Goal: Check status: Check status

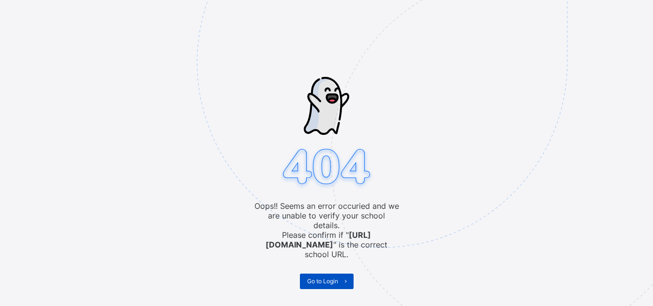
click at [320, 278] on span "Go to Login" at bounding box center [322, 281] width 31 height 7
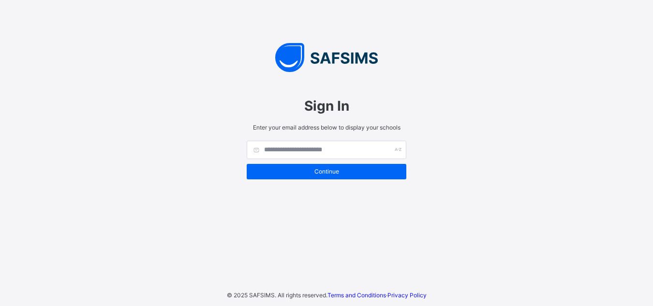
click at [320, 273] on div "Sign In Enter your email address below to display your schools Continue © 2025 …" at bounding box center [326, 153] width 653 height 306
click at [362, 148] on input "text" at bounding box center [327, 150] width 160 height 18
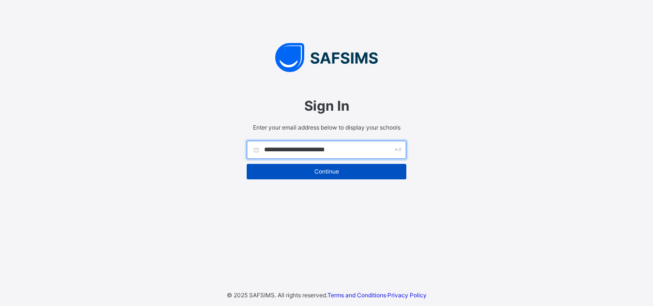
type input "**********"
click at [359, 170] on span "Continue" at bounding box center [326, 171] width 145 height 7
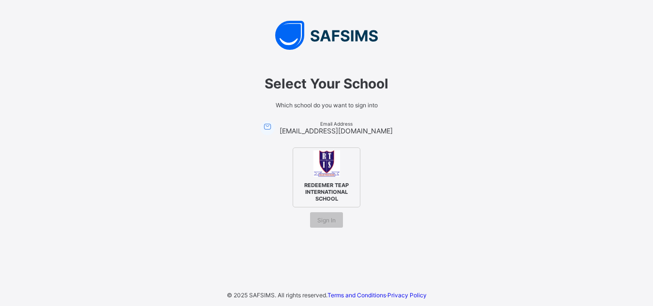
click at [337, 184] on span "REDEEMER TEAP INTERNATIONAL SCHOOL" at bounding box center [326, 191] width 59 height 25
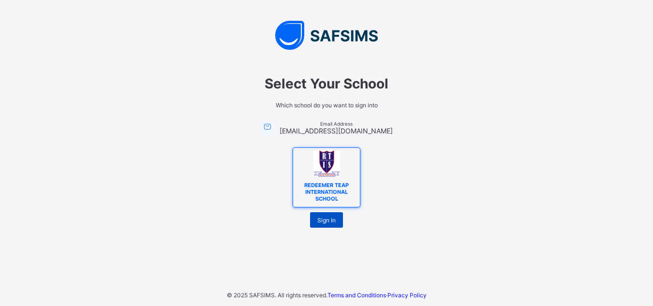
click at [325, 223] on span "Sign In" at bounding box center [326, 220] width 18 height 7
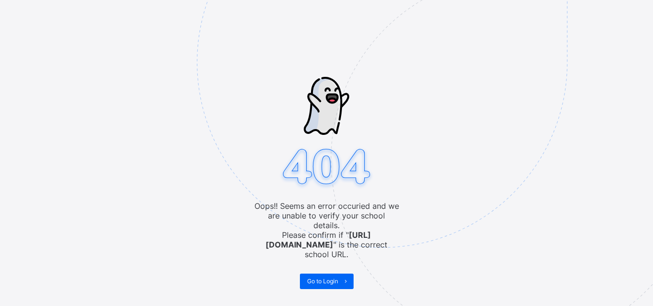
click at [334, 233] on img at bounding box center [449, 111] width 505 height 468
click at [294, 232] on img at bounding box center [449, 111] width 505 height 468
click at [288, 234] on img at bounding box center [449, 111] width 505 height 468
click at [325, 267] on img at bounding box center [449, 111] width 505 height 468
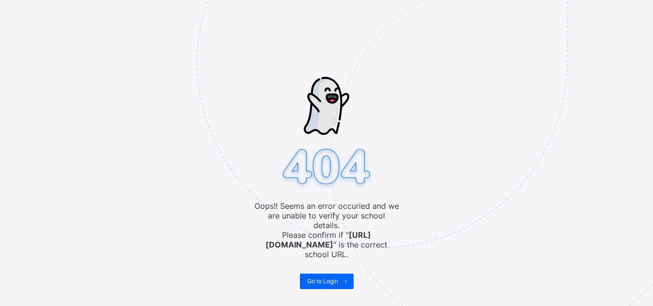
click at [329, 276] on img at bounding box center [449, 111] width 505 height 468
click at [241, 35] on img at bounding box center [449, 111] width 505 height 468
click at [129, 170] on div "Oops!! Seems an error occuried and we are unable to verify your school details.…" at bounding box center [326, 153] width 653 height 306
click at [151, 134] on div "Oops!! Seems an error occuried and we are unable to verify your school details.…" at bounding box center [326, 153] width 653 height 306
click at [138, 124] on div "Oops!! Seems an error occuried and we are unable to verify your school details.…" at bounding box center [326, 153] width 653 height 306
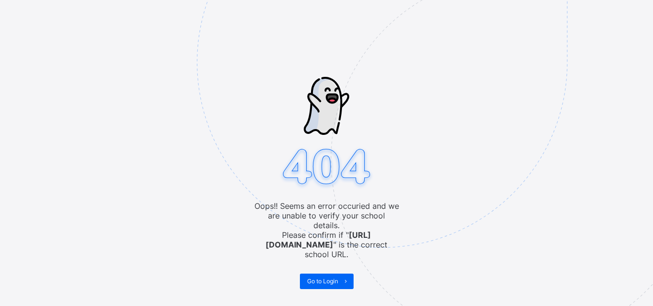
click at [140, 122] on div "Oops!! Seems an error occuried and we are unable to verify your school details.…" at bounding box center [326, 153] width 653 height 306
click at [131, 114] on div "Oops!! Seems an error occuried and we are unable to verify your school details.…" at bounding box center [326, 153] width 653 height 306
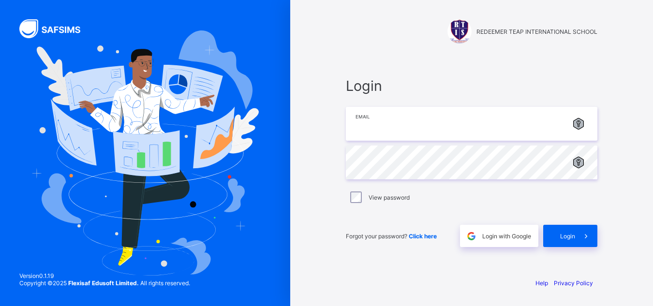
type input "**********"
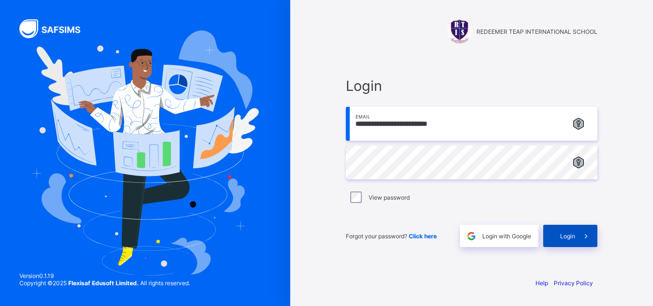
click at [567, 235] on span "Login" at bounding box center [567, 236] width 15 height 7
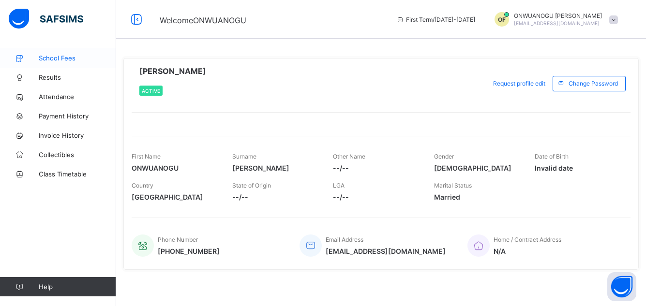
click at [58, 60] on span "School Fees" at bounding box center [77, 58] width 77 height 8
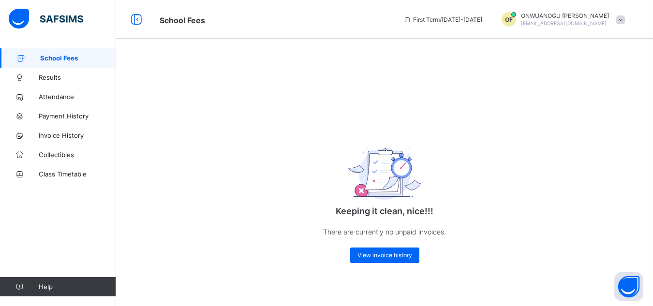
click at [620, 20] on span at bounding box center [620, 19] width 9 height 9
click at [603, 177] on div "Keeping it clean, nice!!! There are currently no unpaid invoices. View invoice …" at bounding box center [384, 167] width 537 height 239
click at [392, 256] on span "View invoice history" at bounding box center [385, 255] width 55 height 7
click at [369, 254] on span "View invoice history" at bounding box center [385, 255] width 55 height 7
click at [52, 55] on span "School Fees" at bounding box center [78, 58] width 76 height 8
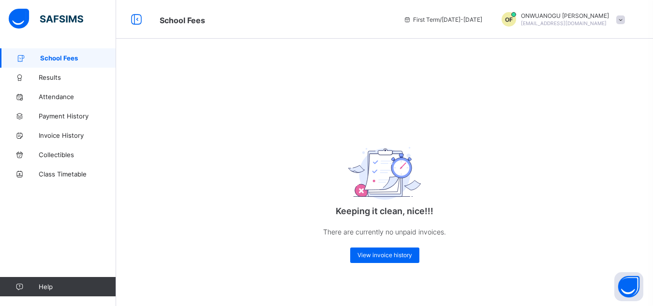
click at [52, 55] on span "School Fees" at bounding box center [78, 58] width 76 height 8
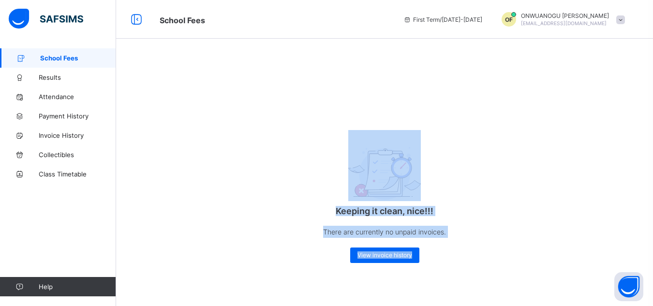
drag, startPoint x: 445, startPoint y: 195, endPoint x: 367, endPoint y: 286, distance: 119.7
click at [367, 286] on div "Keeping it clean, nice!!! There are currently no unpaid invoices. View invoice …" at bounding box center [384, 167] width 537 height 239
click at [475, 157] on div "Keeping it clean, nice!!! There are currently no unpaid invoices. View invoice …" at bounding box center [385, 196] width 194 height 152
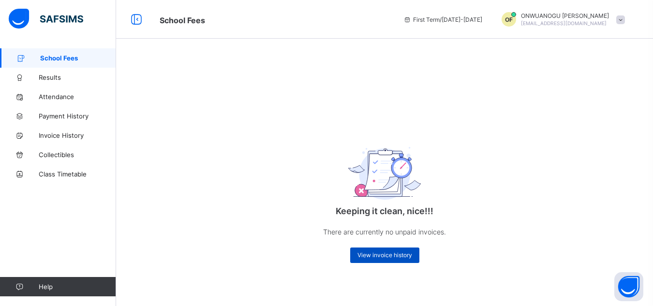
click at [378, 254] on span "View invoice history" at bounding box center [385, 255] width 55 height 7
drag, startPoint x: 645, startPoint y: 0, endPoint x: 404, endPoint y: 93, distance: 258.0
click at [404, 93] on div "Keeping it clean, nice!!! There are currently no unpaid invoices. View invoice …" at bounding box center [384, 167] width 537 height 239
click at [71, 136] on span "Invoice History" at bounding box center [77, 136] width 77 height 8
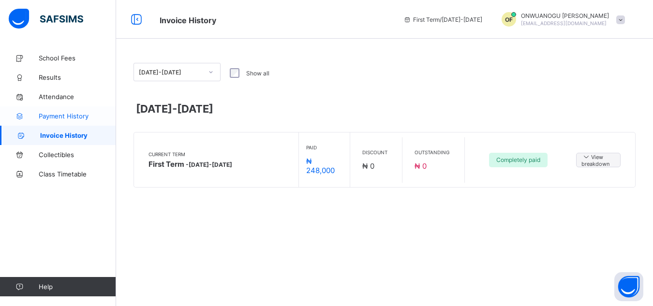
click at [51, 117] on span "Payment History" at bounding box center [77, 116] width 77 height 8
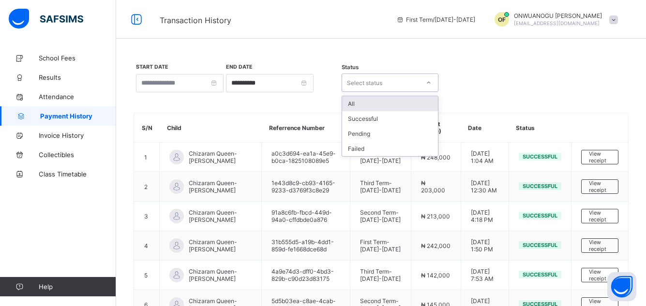
click at [429, 82] on icon at bounding box center [429, 83] width 6 height 10
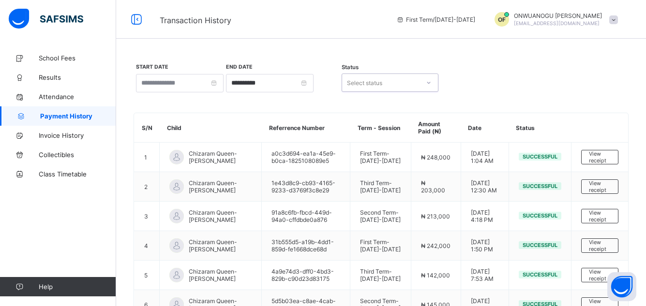
click at [429, 82] on icon at bounding box center [429, 83] width 6 height 10
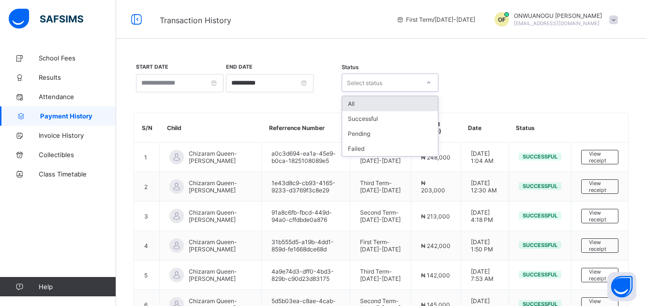
click at [429, 82] on icon at bounding box center [429, 83] width 6 height 10
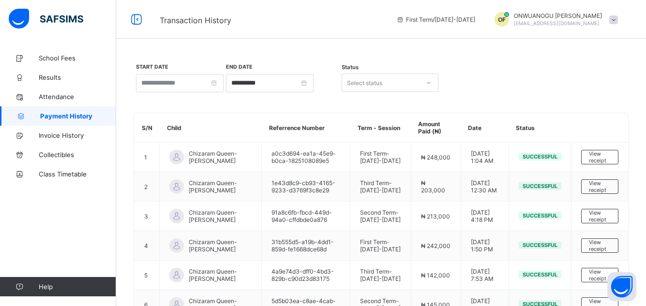
click at [480, 61] on div "**********" at bounding box center [381, 220] width 530 height 344
click at [138, 19] on icon at bounding box center [136, 20] width 16 height 14
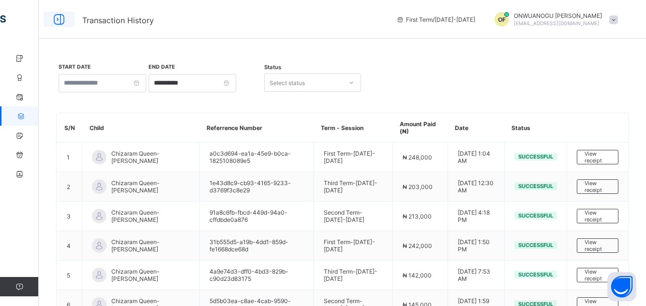
click at [138, 19] on span "Transaction History" at bounding box center [118, 20] width 72 height 10
click at [58, 16] on icon at bounding box center [59, 20] width 16 height 14
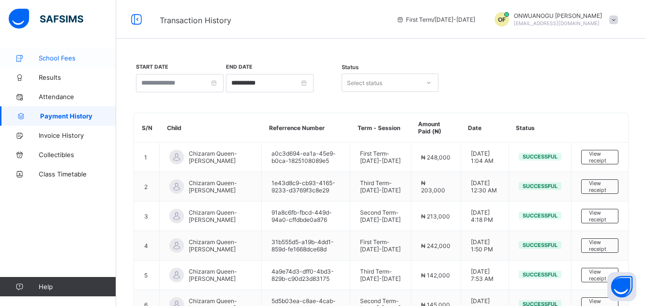
click at [53, 58] on span "School Fees" at bounding box center [77, 58] width 77 height 8
